Goal: Browse casually: Explore the website without a specific task or goal

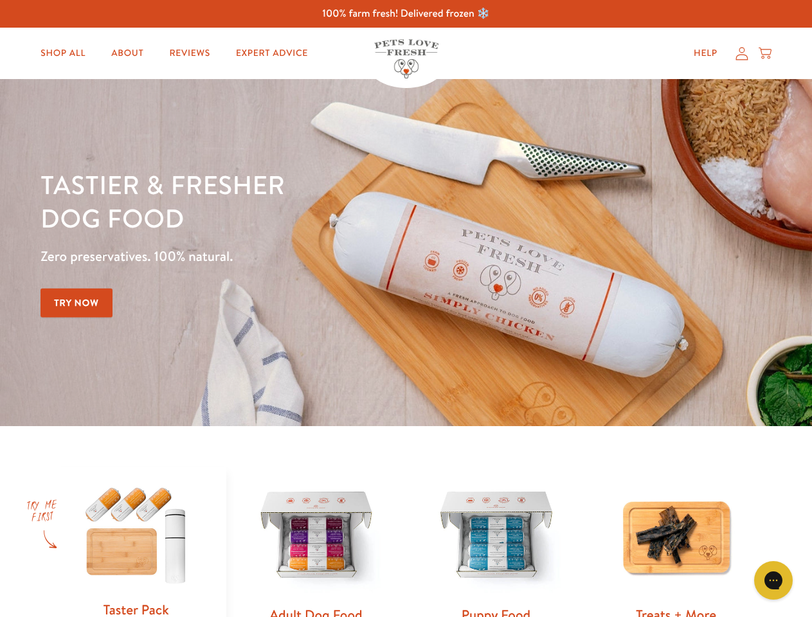
click at [406, 309] on div "Tastier & fresher dog food Zero preservatives. 100% natural. Try Now" at bounding box center [284, 253] width 487 height 170
click at [774, 581] on icon "Gorgias live chat" at bounding box center [773, 580] width 12 height 12
